Goal: Transaction & Acquisition: Book appointment/travel/reservation

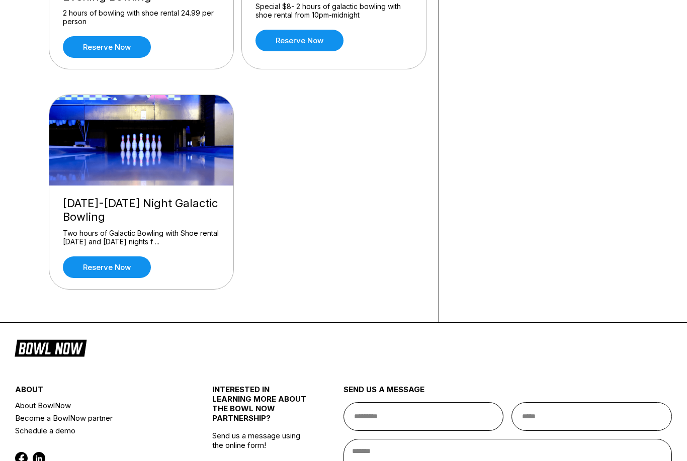
scroll to position [237, 0]
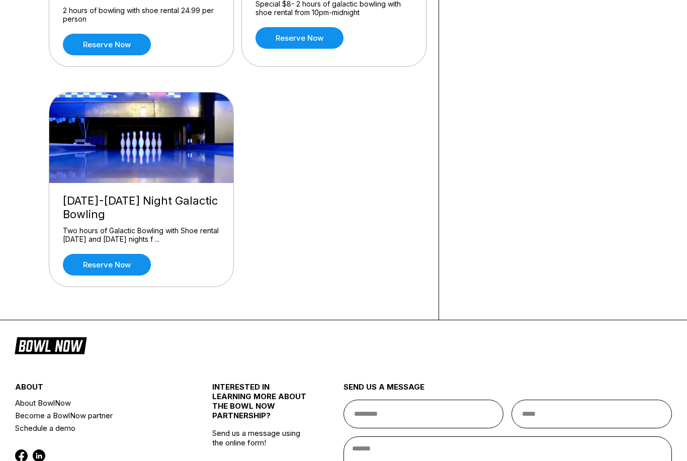
click at [79, 267] on link "Reserve now" at bounding box center [107, 265] width 88 height 22
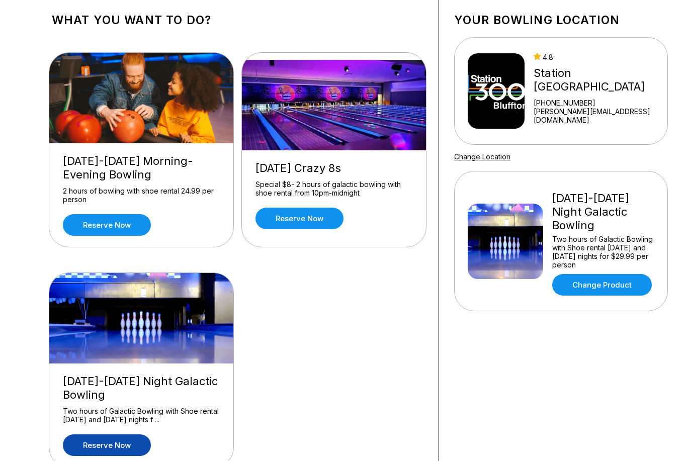
scroll to position [56, 0]
click at [82, 113] on img at bounding box center [141, 98] width 185 height 90
click at [86, 222] on link "Reserve now" at bounding box center [107, 226] width 88 height 22
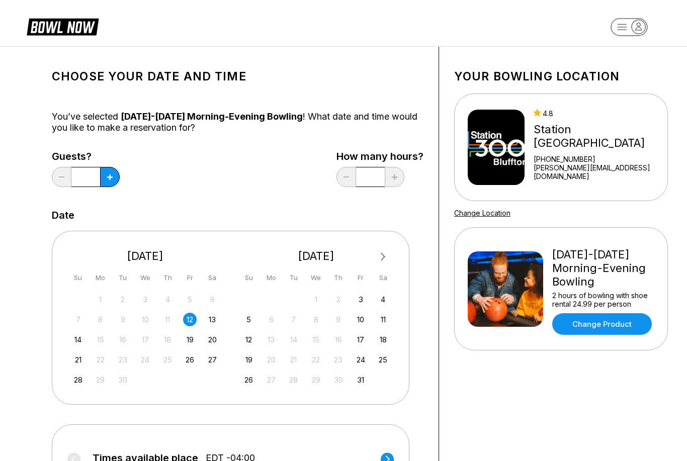
scroll to position [29, 0]
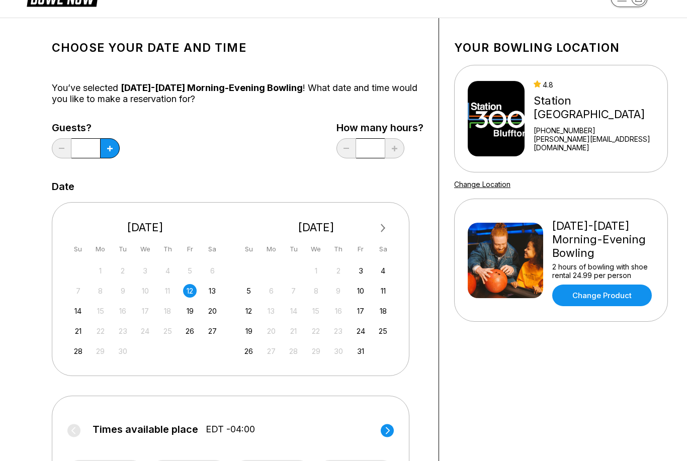
click at [107, 149] on icon at bounding box center [110, 149] width 6 height 6
type input "*"
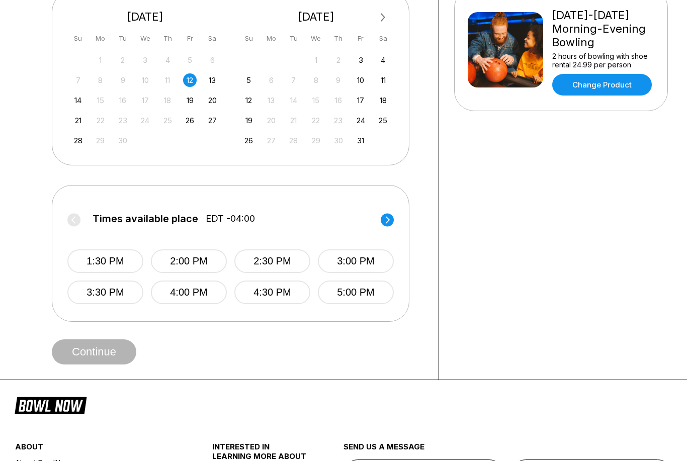
scroll to position [239, 0]
click at [348, 299] on button "5:00 PM" at bounding box center [356, 292] width 76 height 24
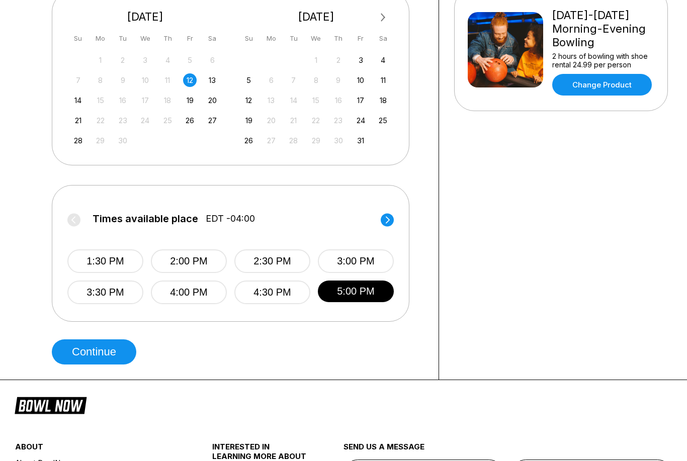
click at [91, 353] on button "Continue" at bounding box center [94, 351] width 84 height 25
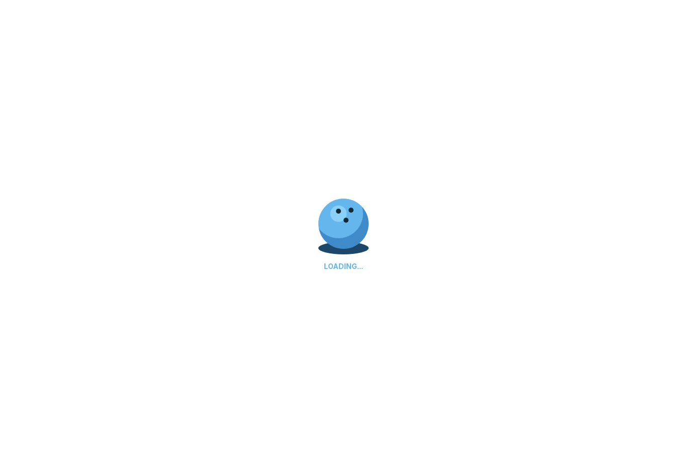
select select "**"
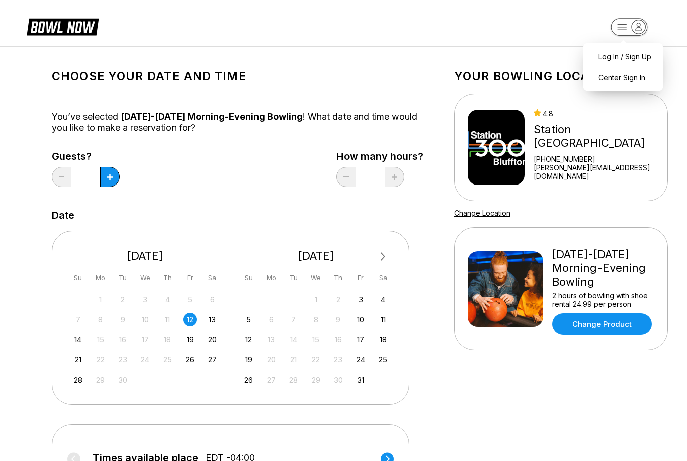
click at [41, 21] on icon at bounding box center [63, 26] width 72 height 19
